Goal: Task Accomplishment & Management: Complete application form

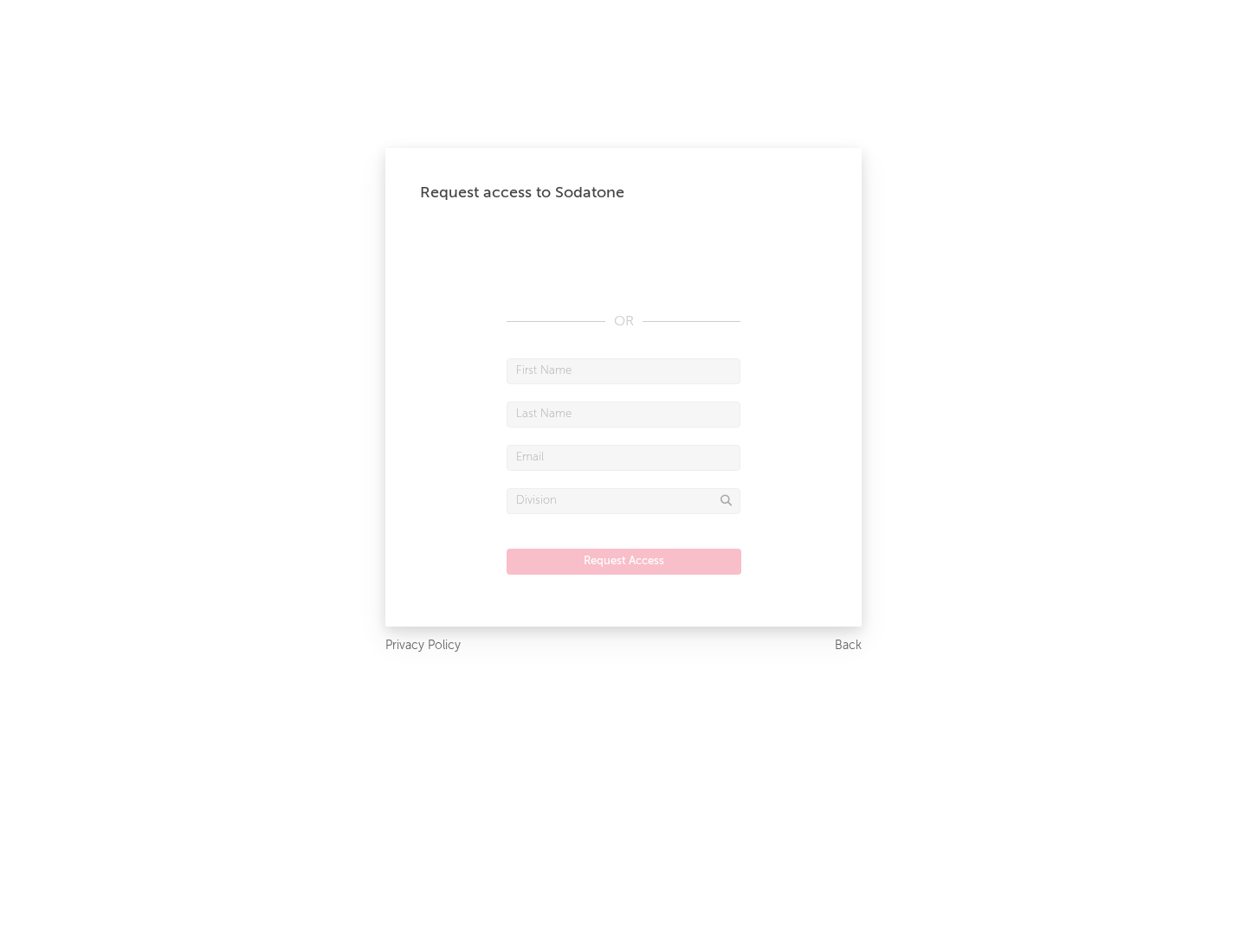
click at [624, 370] on input "text" at bounding box center [624, 371] width 233 height 26
type input "[PERSON_NAME]"
click at [624, 413] on input "text" at bounding box center [624, 414] width 233 height 26
type input "[PERSON_NAME]"
click at [624, 457] on input "text" at bounding box center [624, 458] width 233 height 26
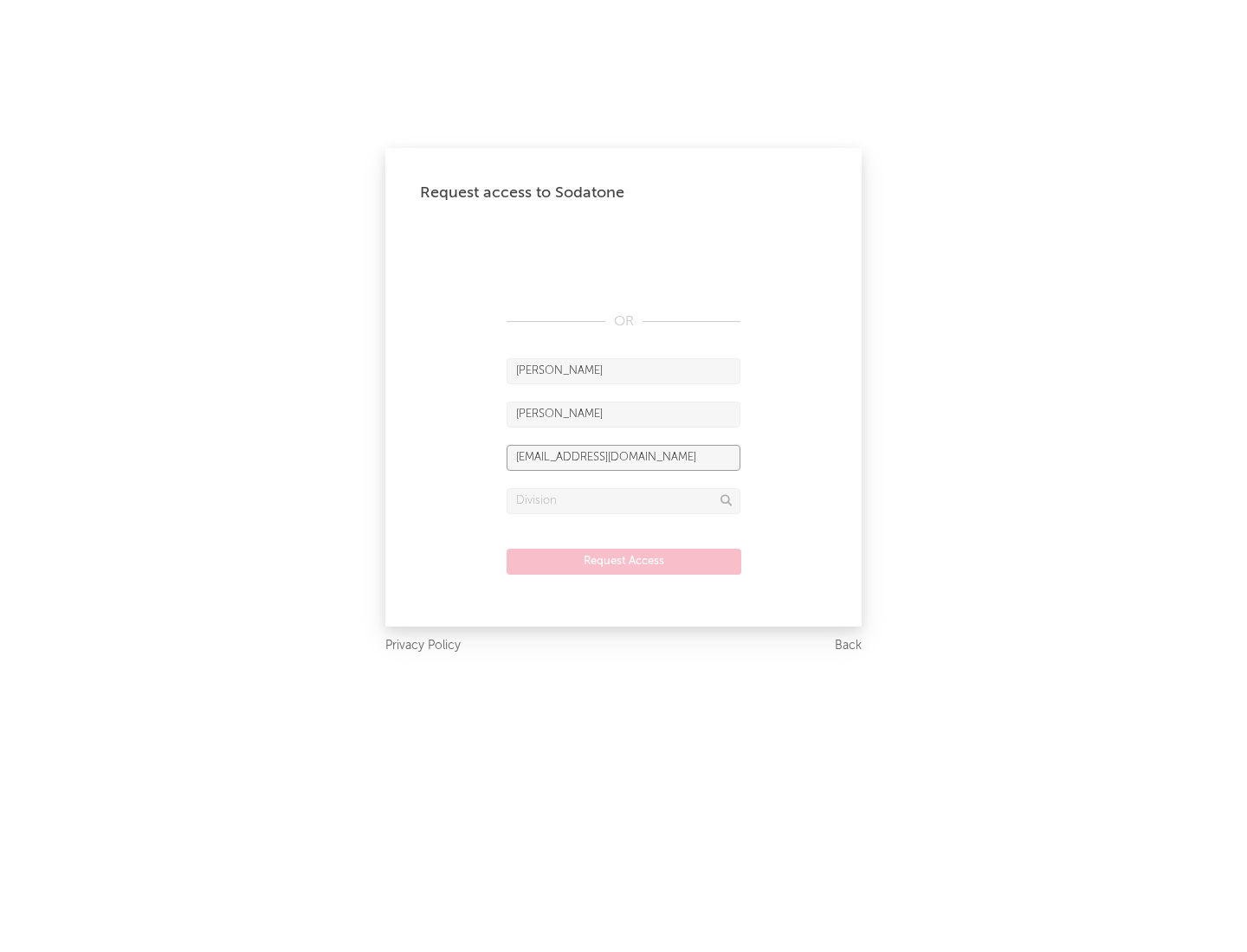
type input "[EMAIL_ADDRESS][DOMAIN_NAME]"
click at [624, 501] on input "text" at bounding box center [624, 501] width 233 height 26
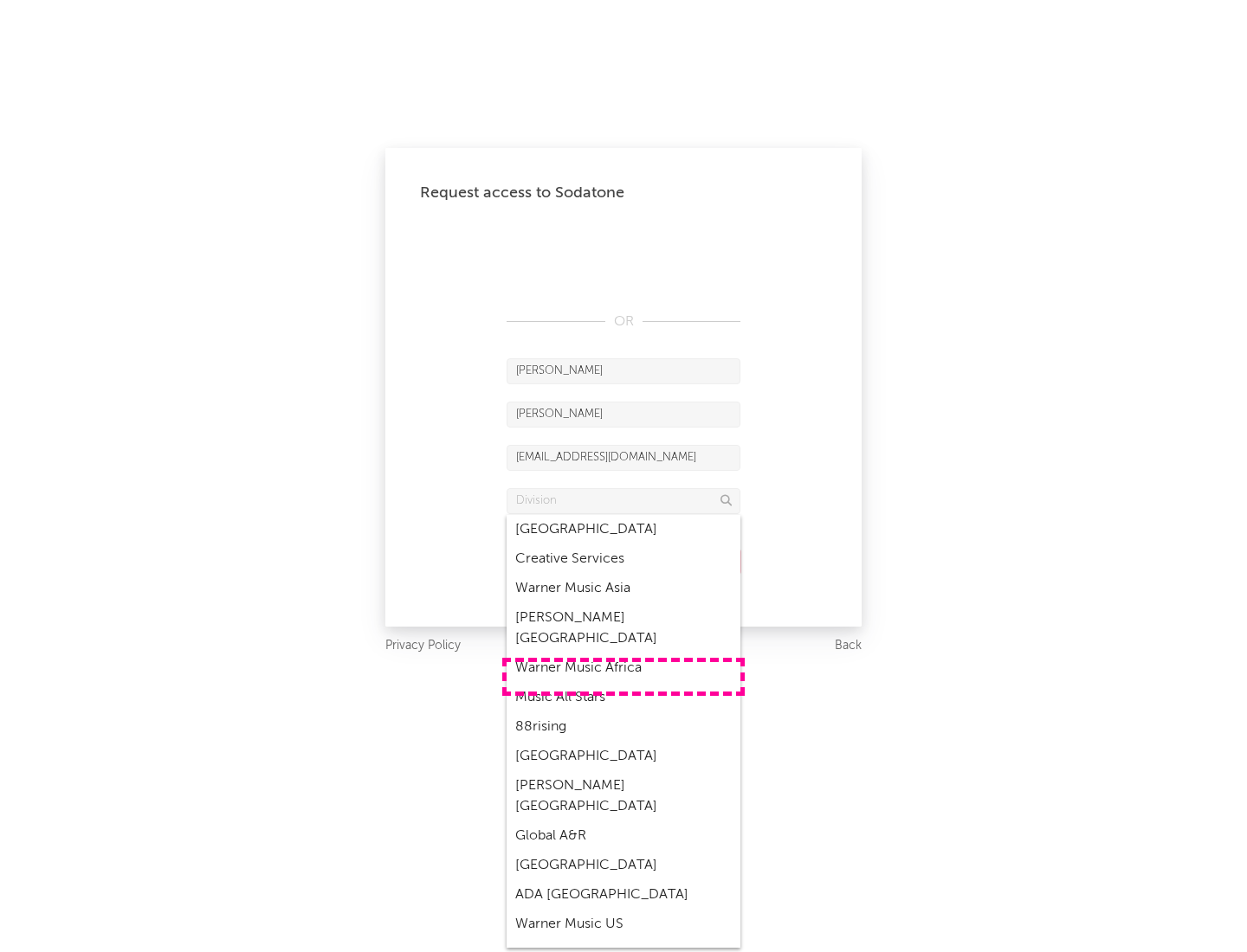
click at [624, 683] on div "Music All Stars" at bounding box center [624, 697] width 233 height 29
type input "Music All Stars"
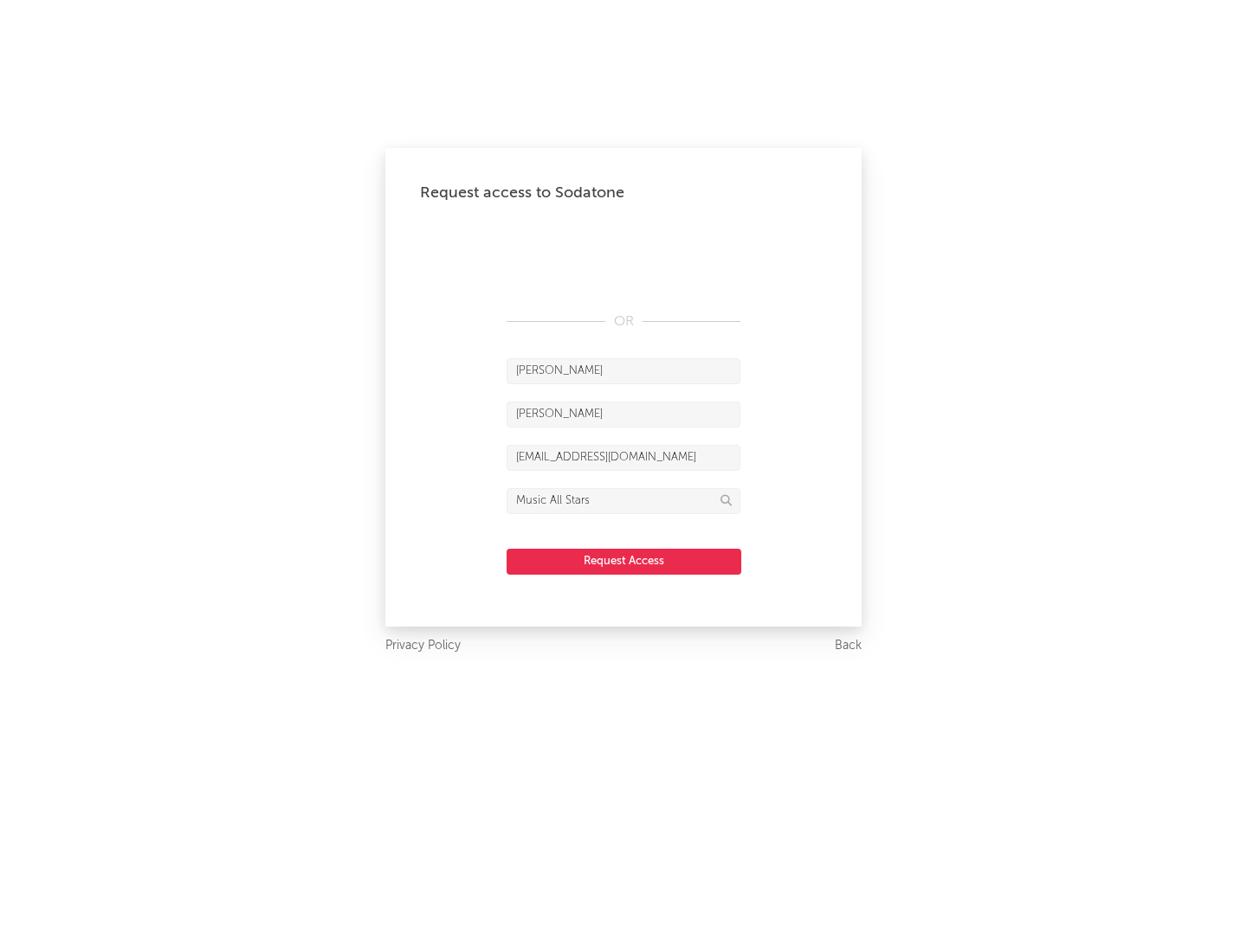
click at [624, 561] on button "Request Access" at bounding box center [624, 561] width 234 height 26
